Goal: Task Accomplishment & Management: Use online tool/utility

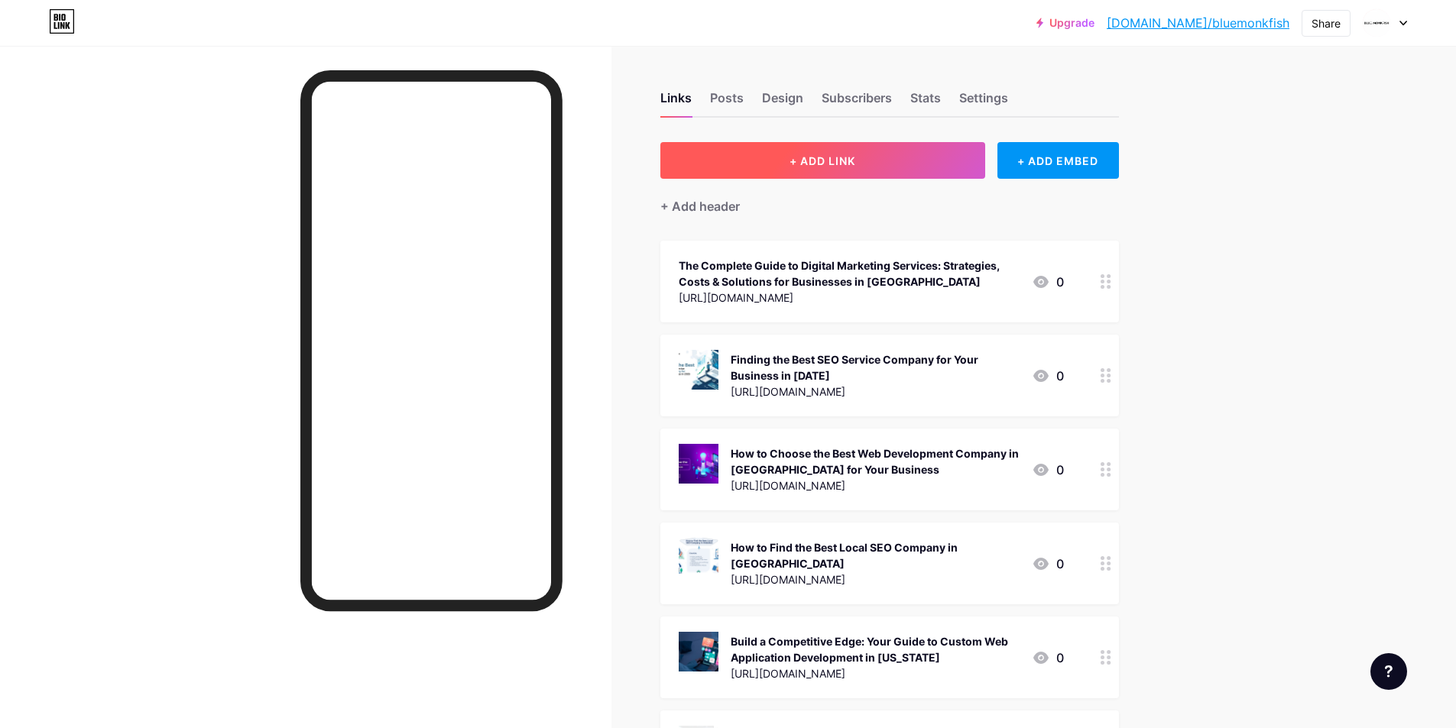
click at [885, 154] on button "+ ADD LINK" at bounding box center [822, 160] width 325 height 37
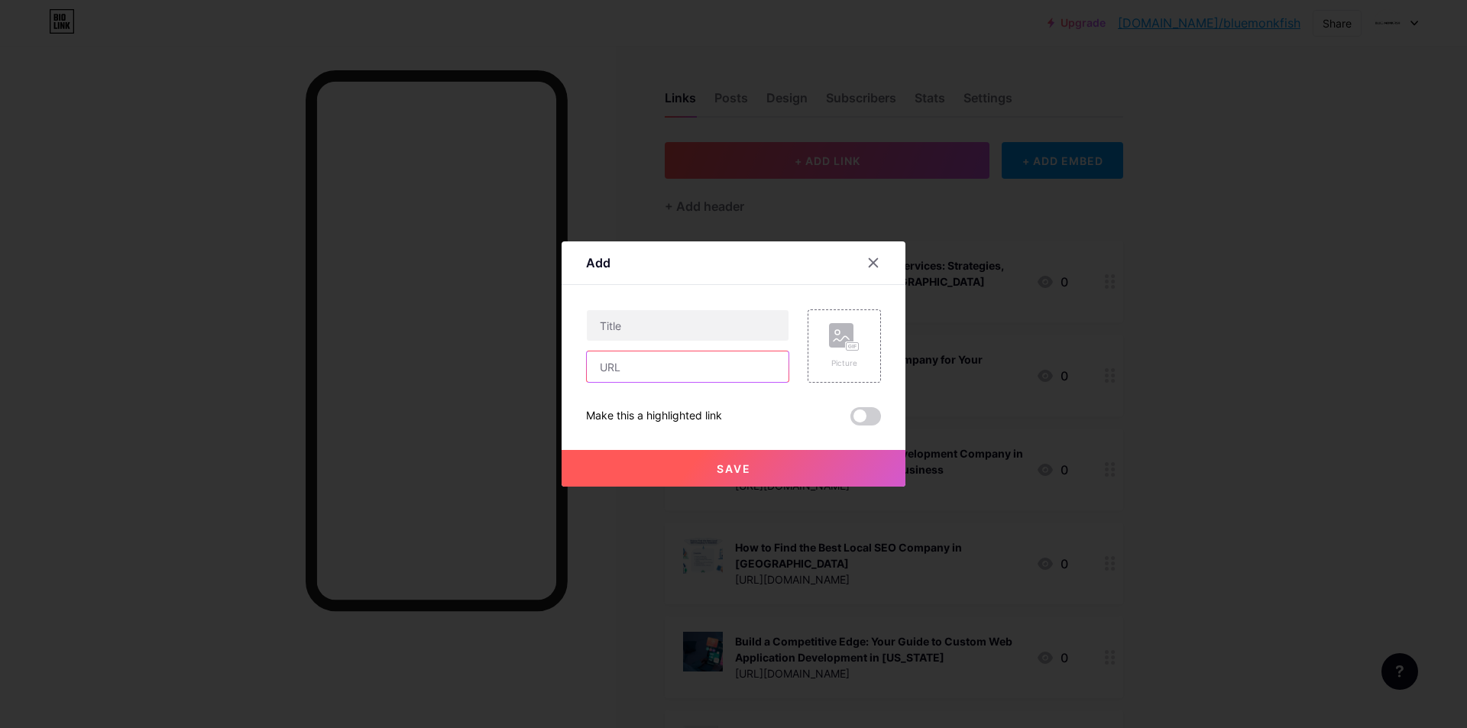
click at [674, 361] on input "text" at bounding box center [688, 366] width 202 height 31
paste input "[URL][DOMAIN_NAME]"
type input "[URL][DOMAIN_NAME]"
click at [688, 318] on input "text" at bounding box center [688, 325] width 202 height 31
paste input "Finding the Best Digital Marketing Agency for Growth in [DATE]"
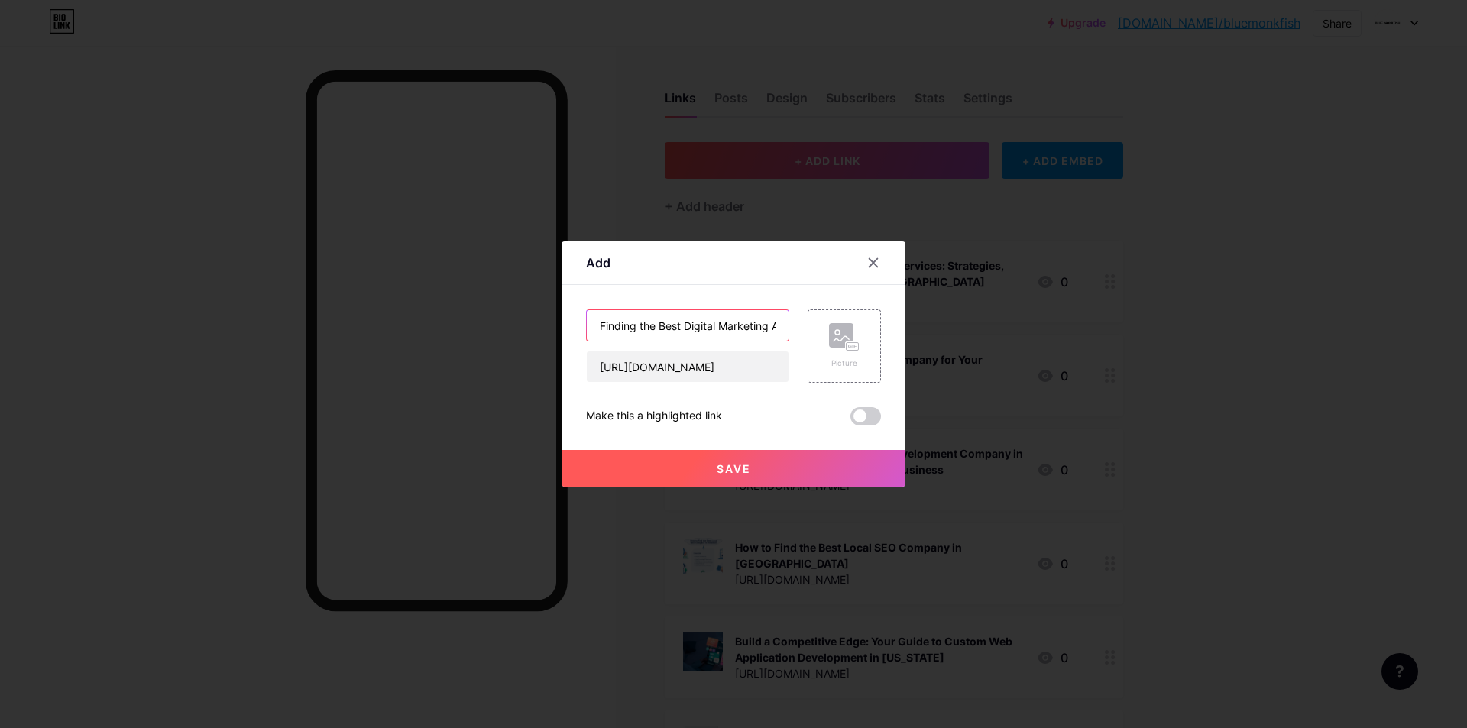
scroll to position [0, 134]
type input "Finding the Best Digital Marketing Agency for Growth in [DATE]"
click at [874, 412] on span at bounding box center [865, 416] width 31 height 18
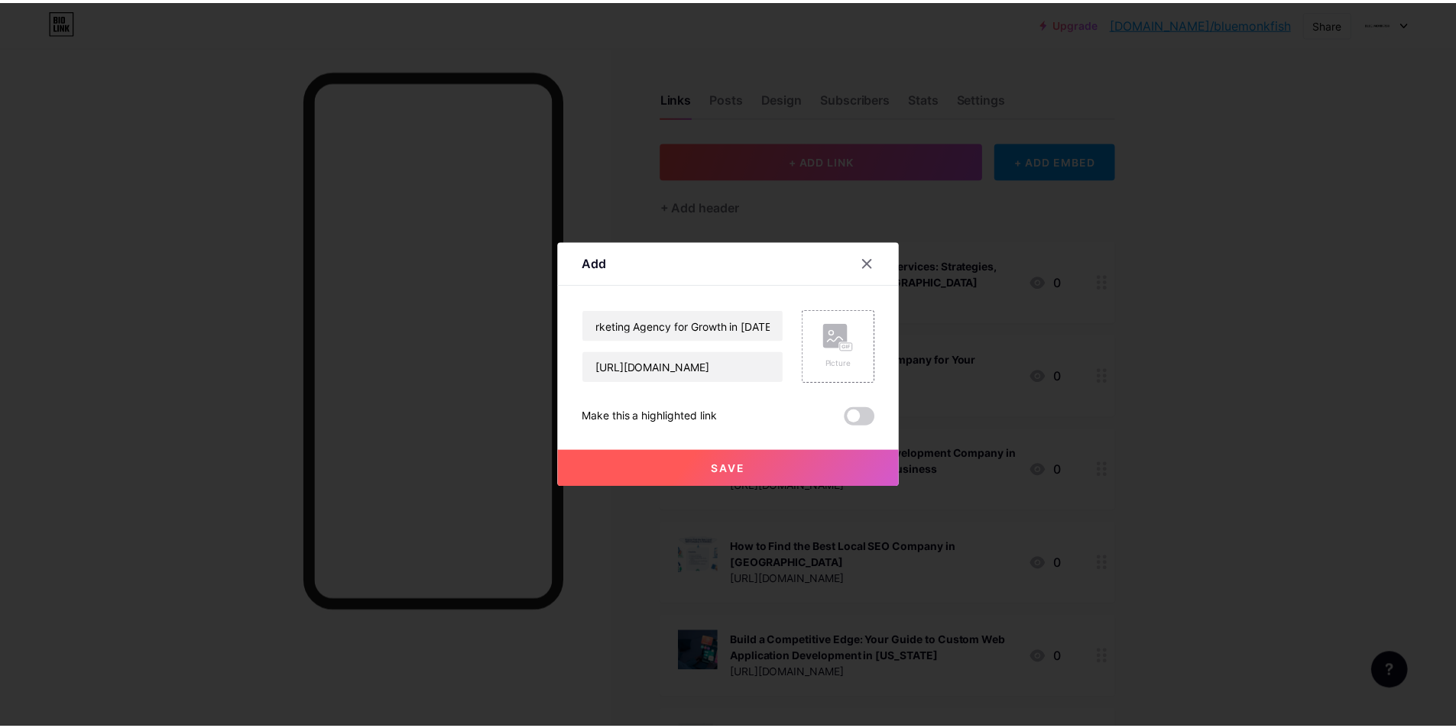
scroll to position [0, 0]
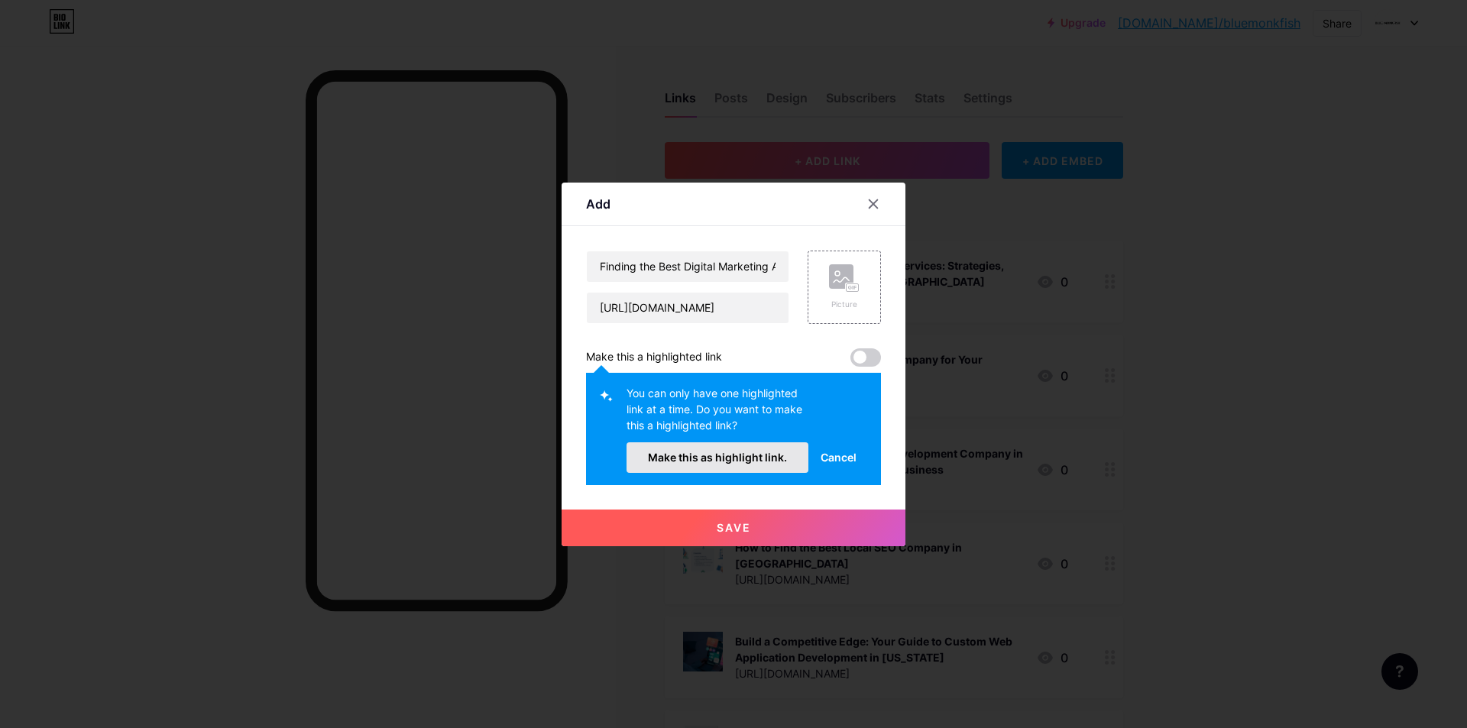
click at [752, 466] on button "Make this as highlight link." at bounding box center [718, 457] width 182 height 31
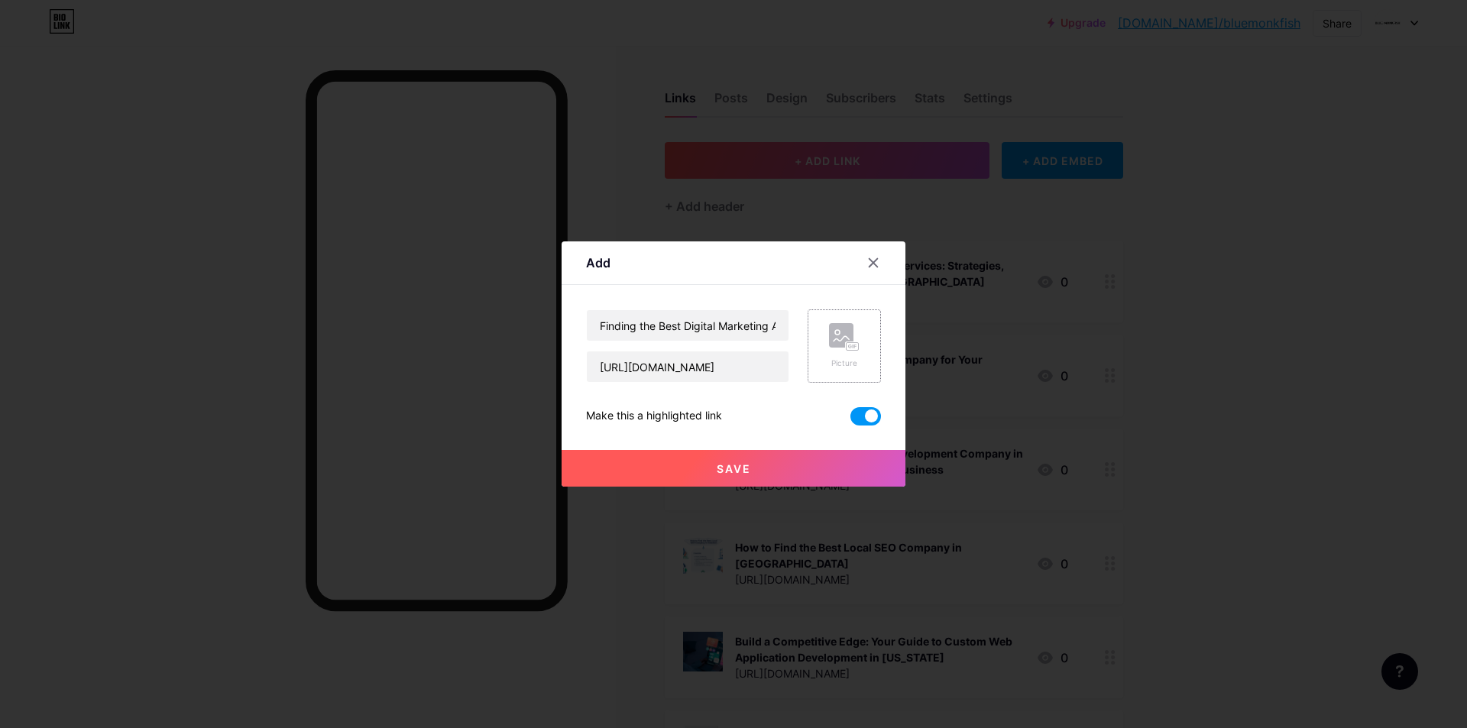
drag, startPoint x: 842, startPoint y: 303, endPoint x: 842, endPoint y: 335, distance: 31.3
click at [842, 312] on div "Content YouTube Play YouTube video without leaving your page. ADD Vimeo Play Vi…" at bounding box center [733, 355] width 295 height 141
click at [842, 335] on rect at bounding box center [841, 335] width 24 height 24
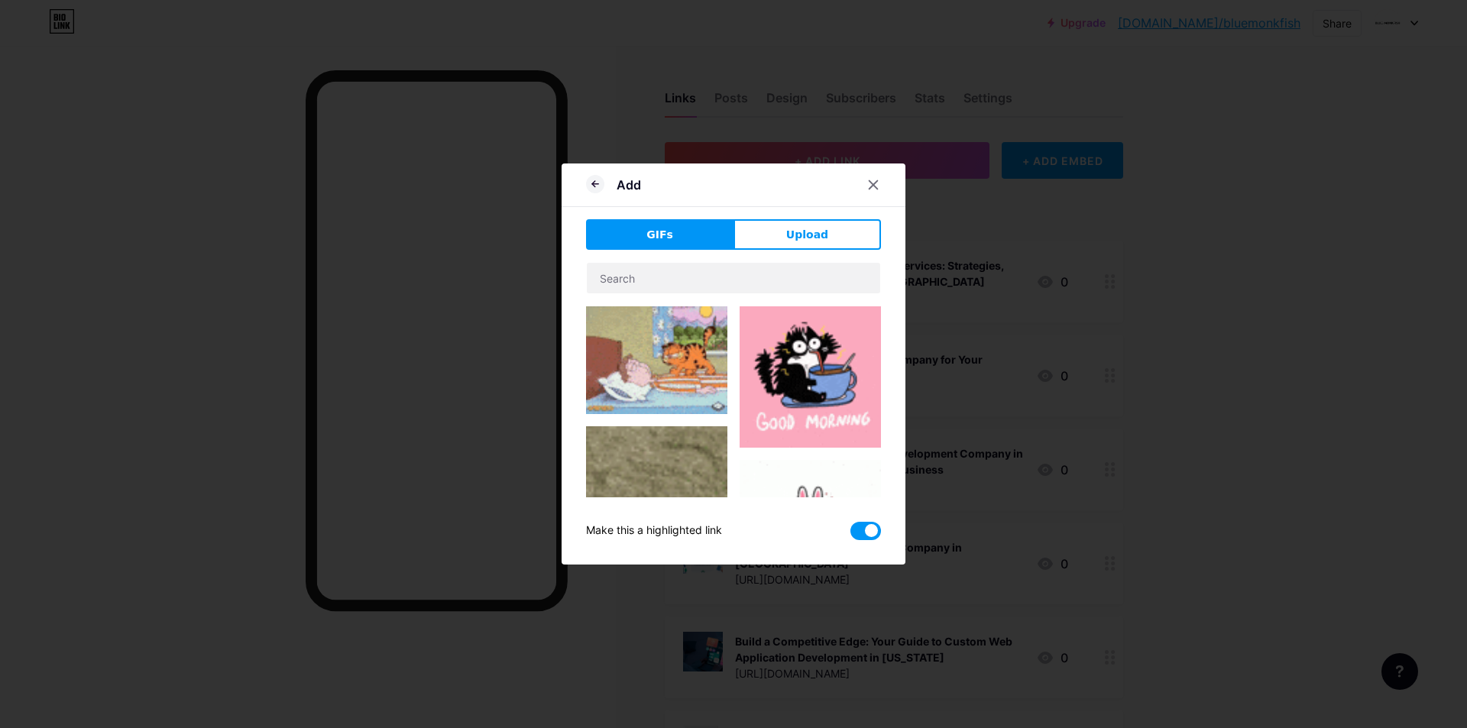
click at [848, 216] on div "Add GIFs Upload Content YouTube Play YouTube video without leaving your page. A…" at bounding box center [734, 364] width 344 height 401
click at [843, 238] on button "Upload" at bounding box center [807, 234] width 147 height 31
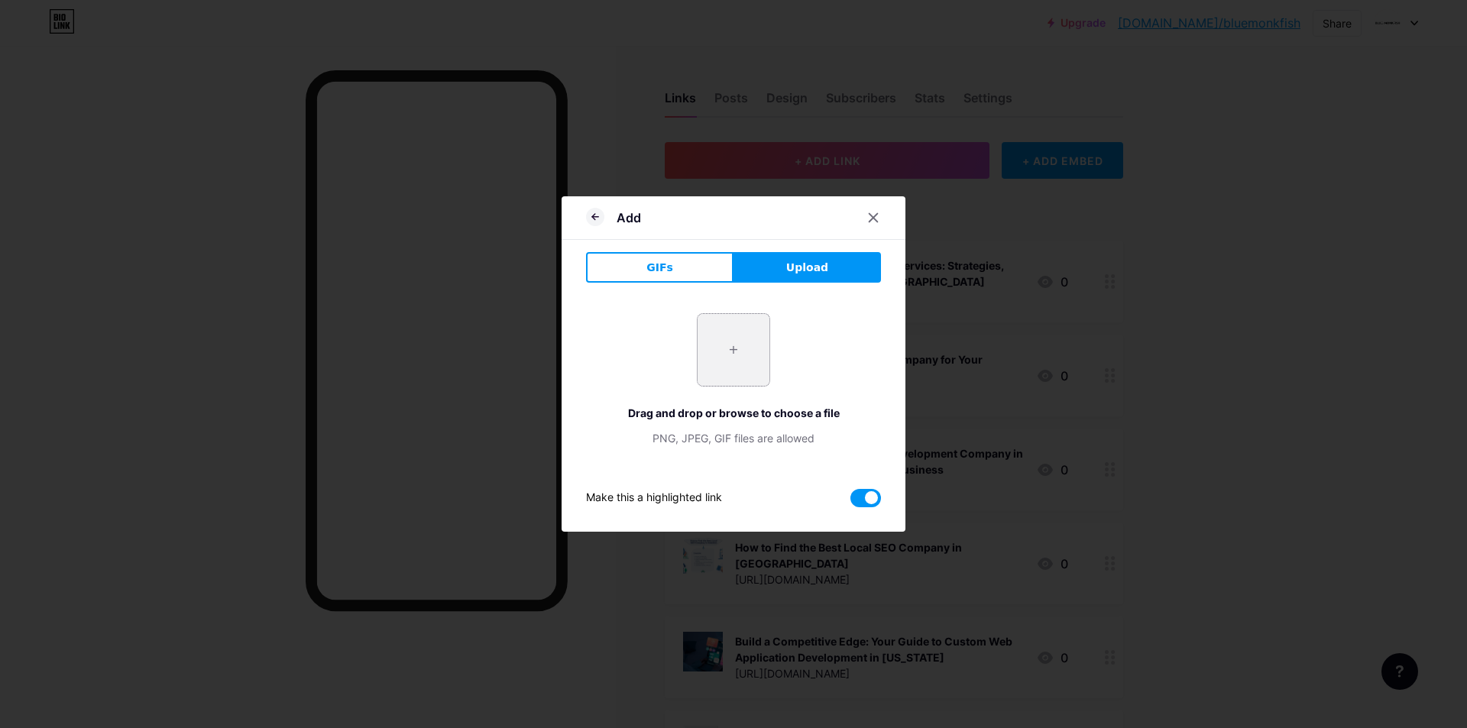
click at [754, 338] on input "file" at bounding box center [734, 350] width 72 height 72
type input "C:\fakepath\Finding the Best Digital Marketing Agency for Growth in [DATE].jpg"
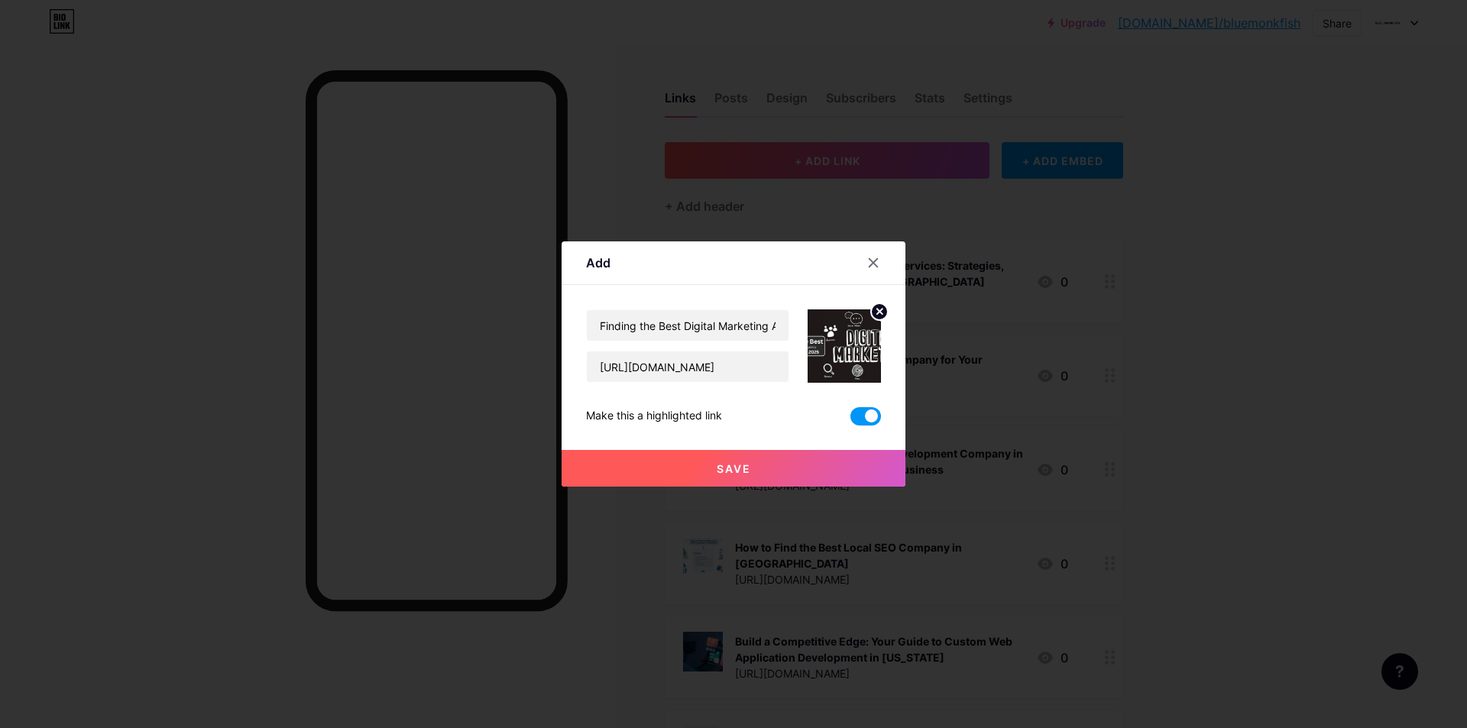
click at [731, 468] on span "Save" at bounding box center [734, 468] width 34 height 13
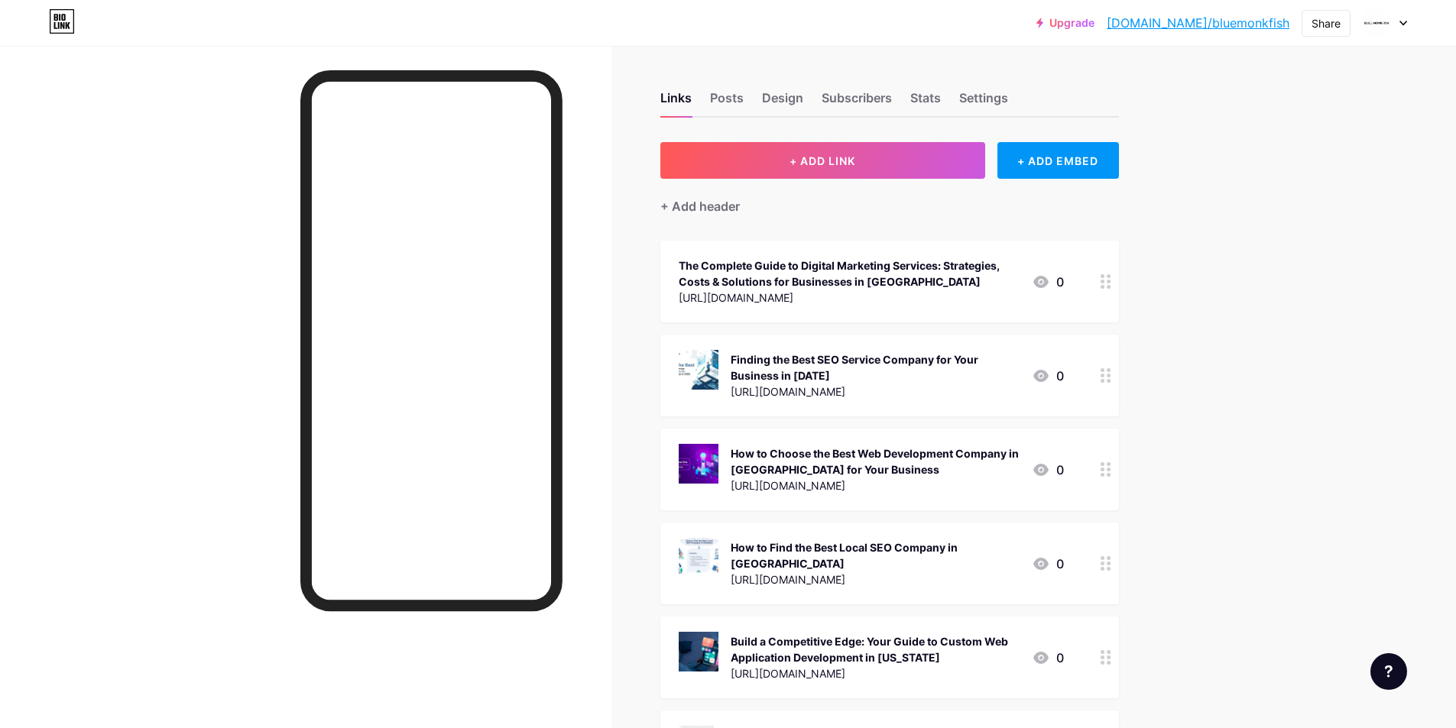
click at [1217, 28] on link "[DOMAIN_NAME]/bluemonkfish" at bounding box center [1197, 23] width 183 height 18
